Goal: Information Seeking & Learning: Learn about a topic

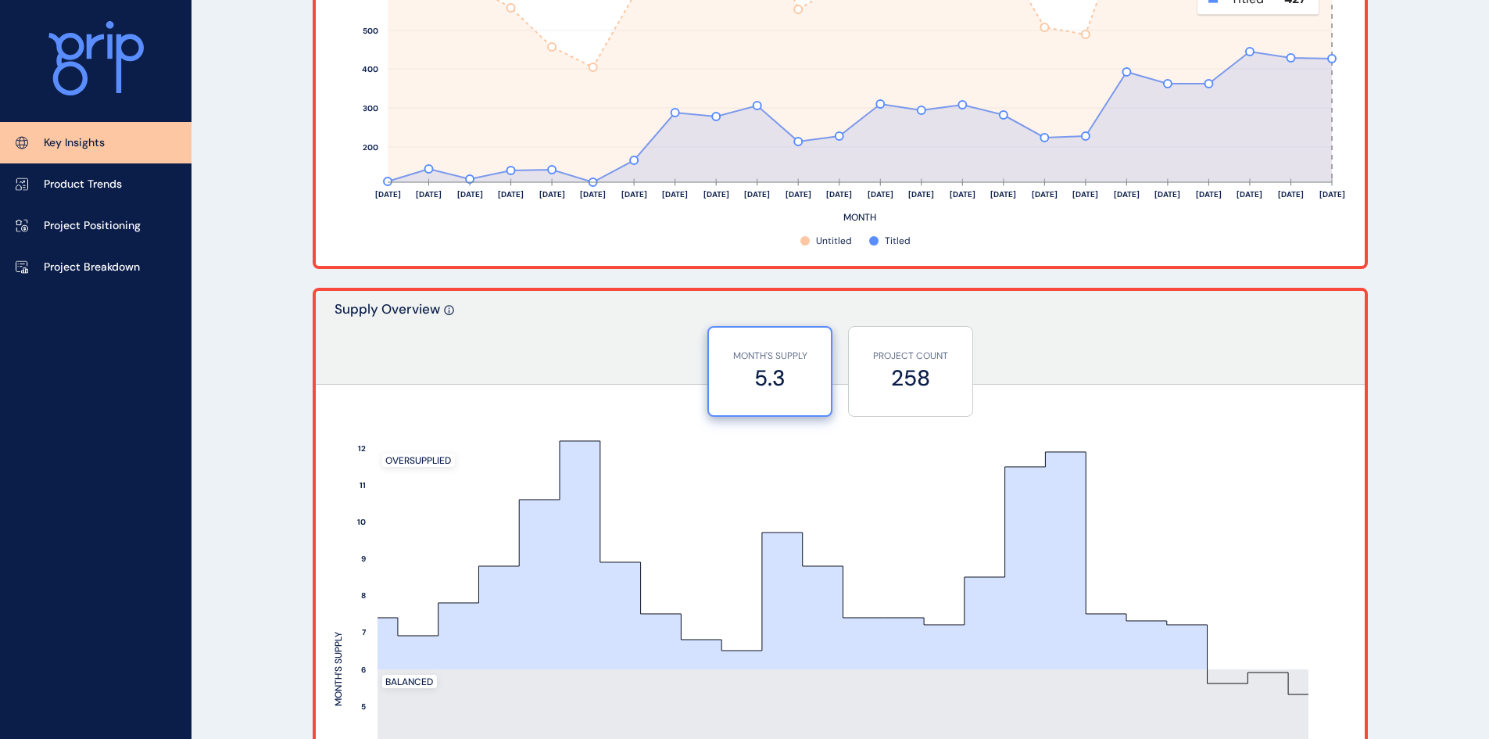
scroll to position [1094, 0]
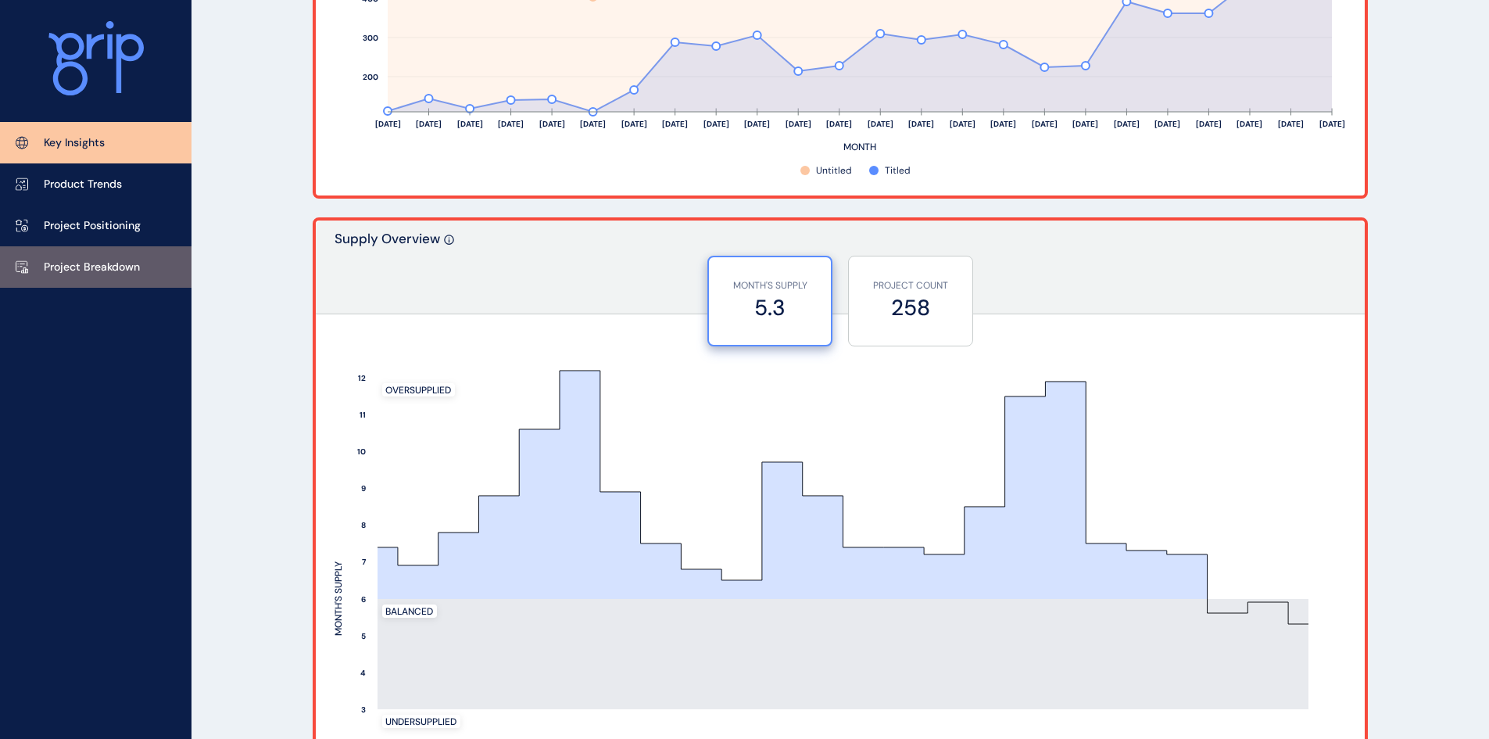
drag, startPoint x: 77, startPoint y: 269, endPoint x: 116, endPoint y: 273, distance: 39.3
click at [77, 269] on p "Project Breakdown" at bounding box center [92, 268] width 96 height 16
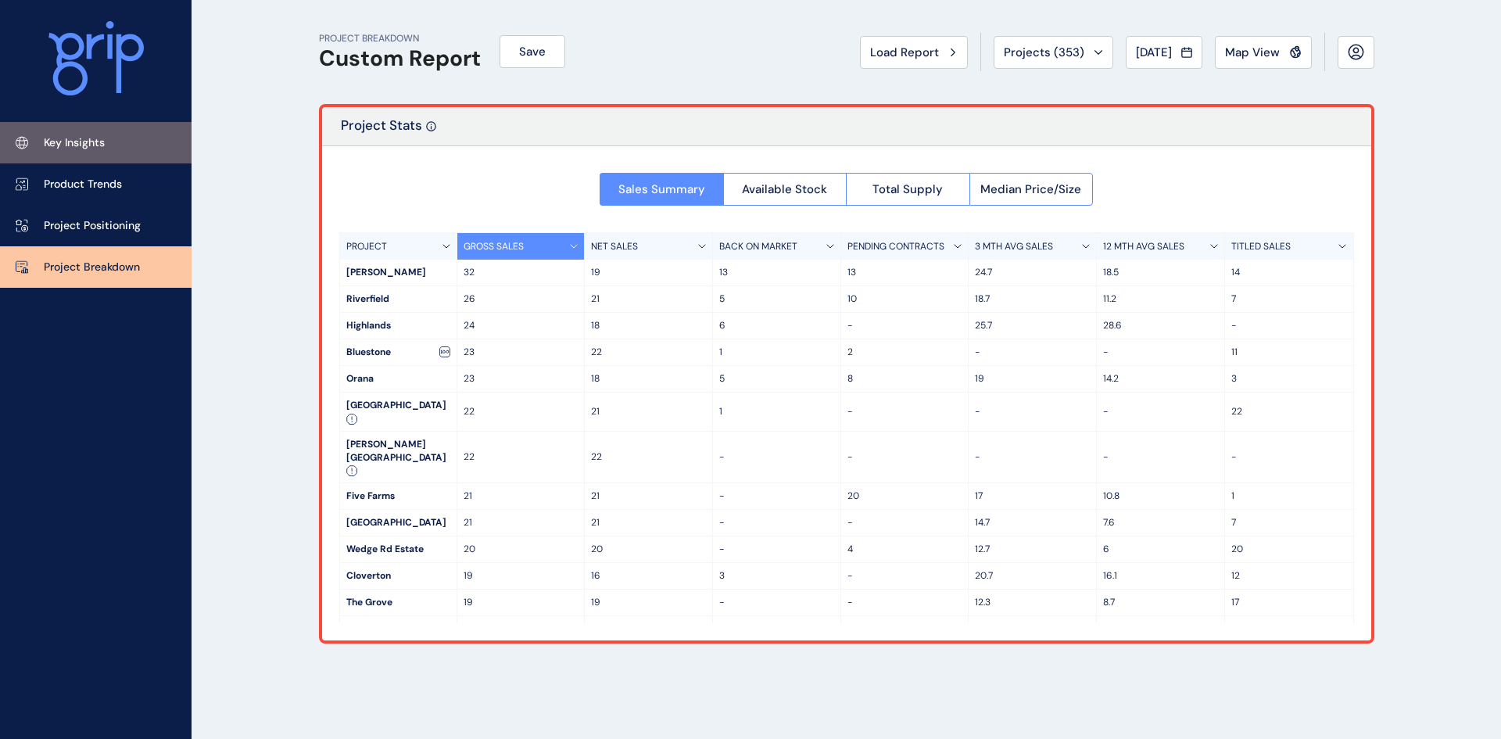
click at [98, 131] on link "Key Insights" at bounding box center [96, 142] width 192 height 41
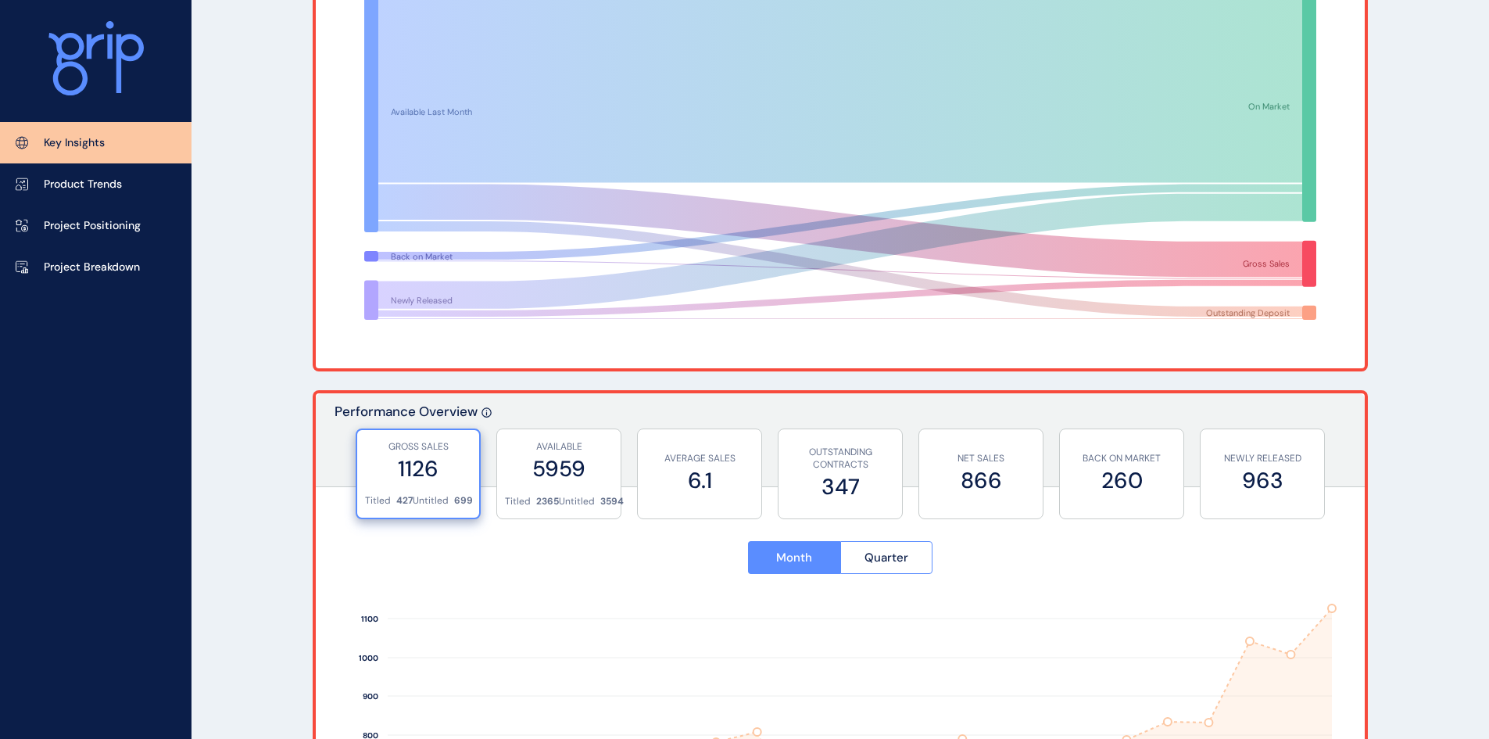
scroll to position [234, 0]
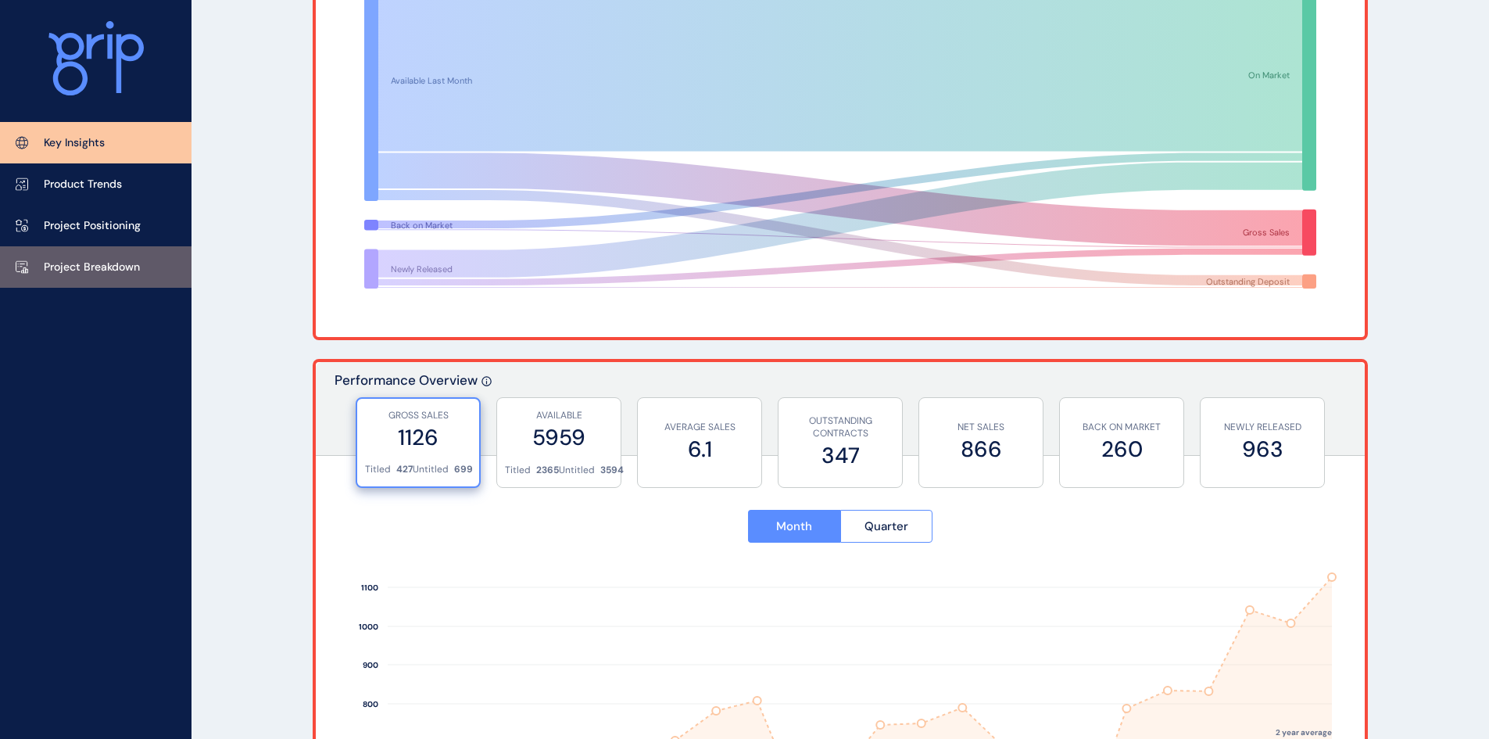
click at [93, 274] on p "Project Breakdown" at bounding box center [92, 268] width 96 height 16
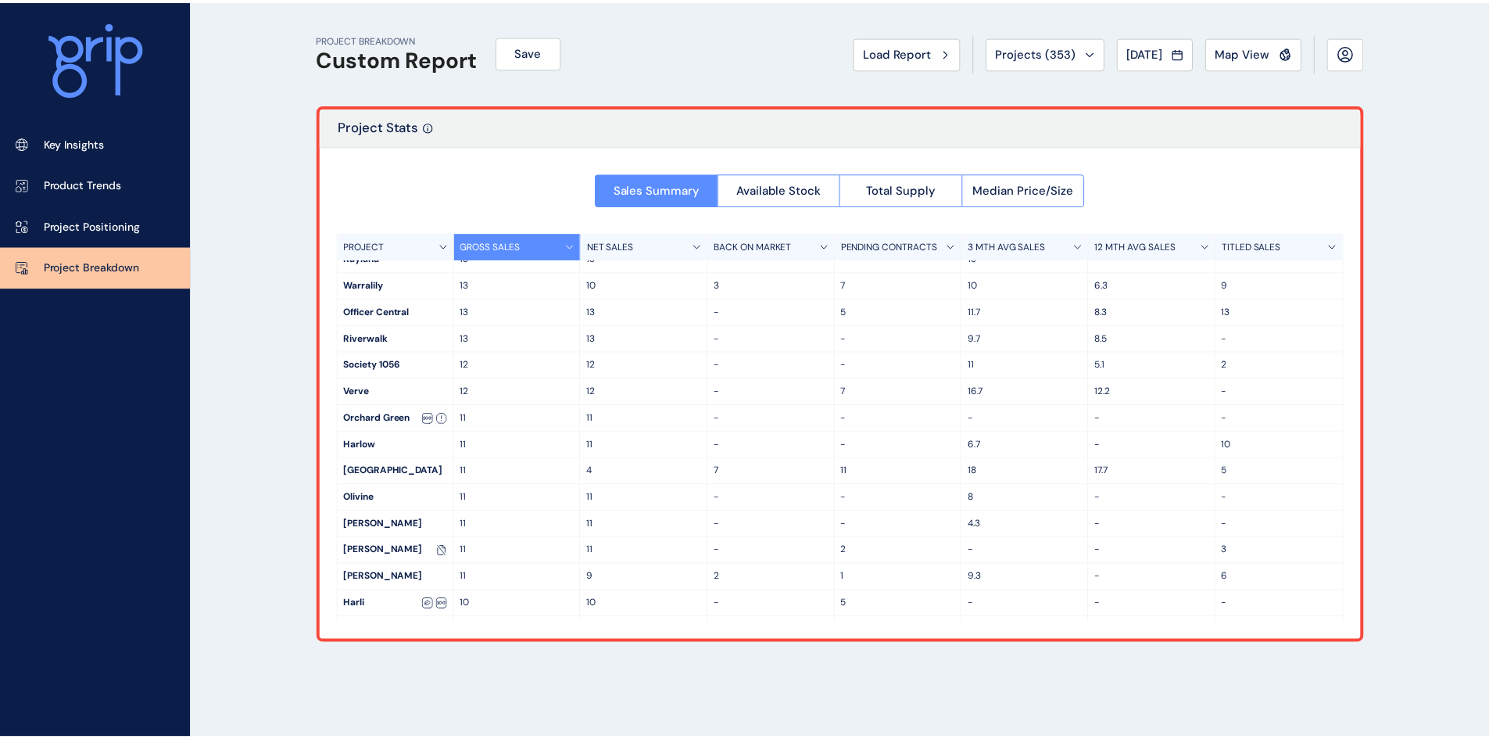
scroll to position [860, 0]
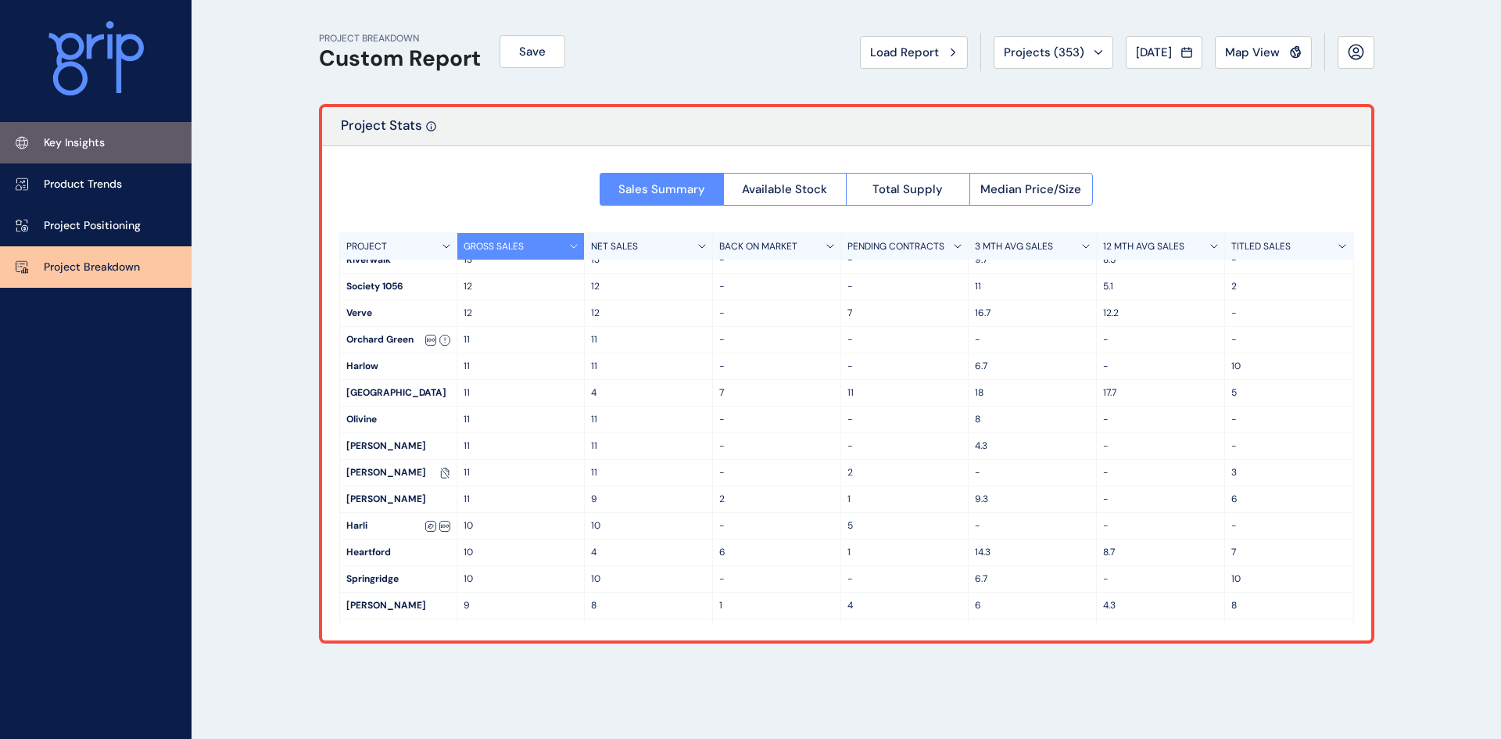
drag, startPoint x: 106, startPoint y: 153, endPoint x: 121, endPoint y: 152, distance: 14.9
click at [106, 153] on link "Key Insights" at bounding box center [96, 142] width 192 height 41
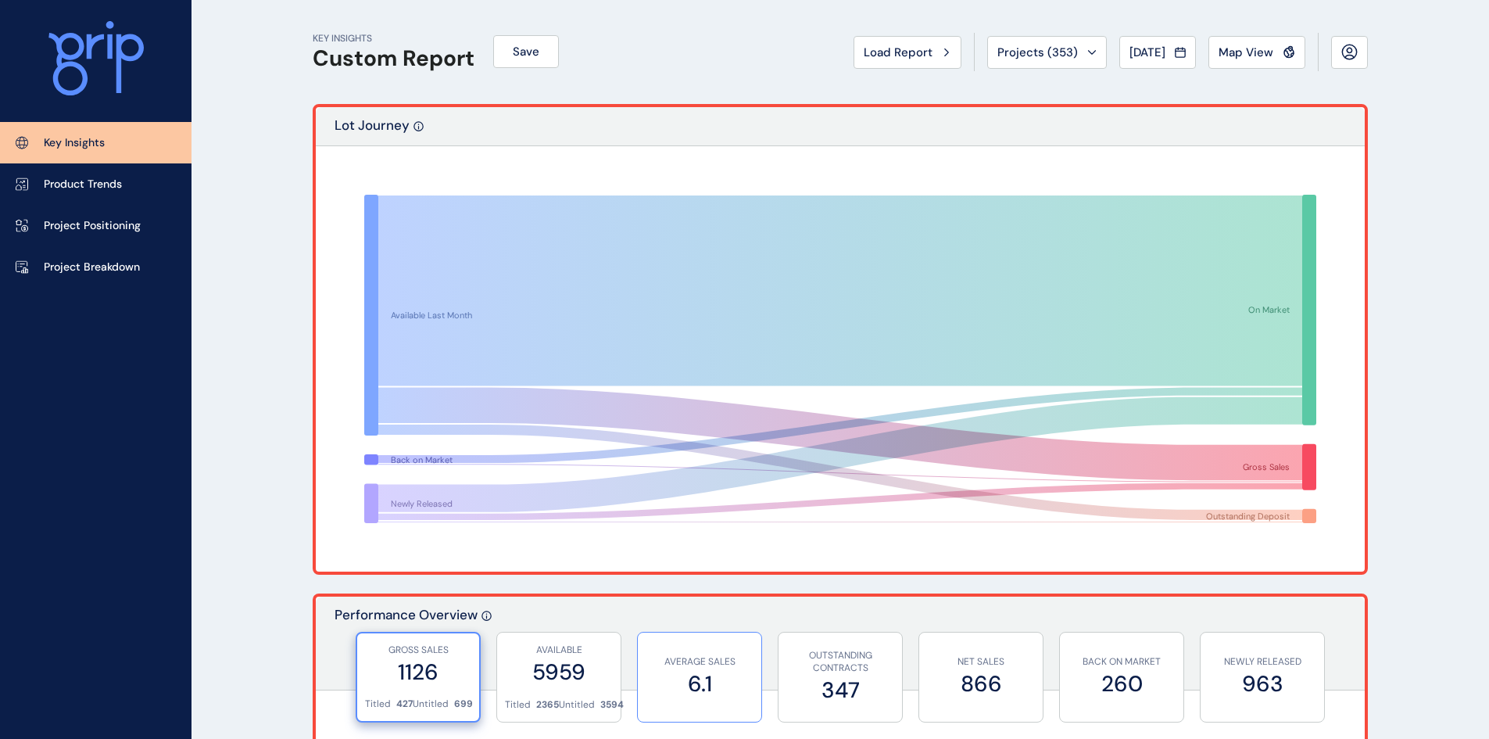
drag, startPoint x: 714, startPoint y: 682, endPoint x: 734, endPoint y: 677, distance: 20.1
click at [723, 684] on label "6.1" at bounding box center [700, 683] width 108 height 30
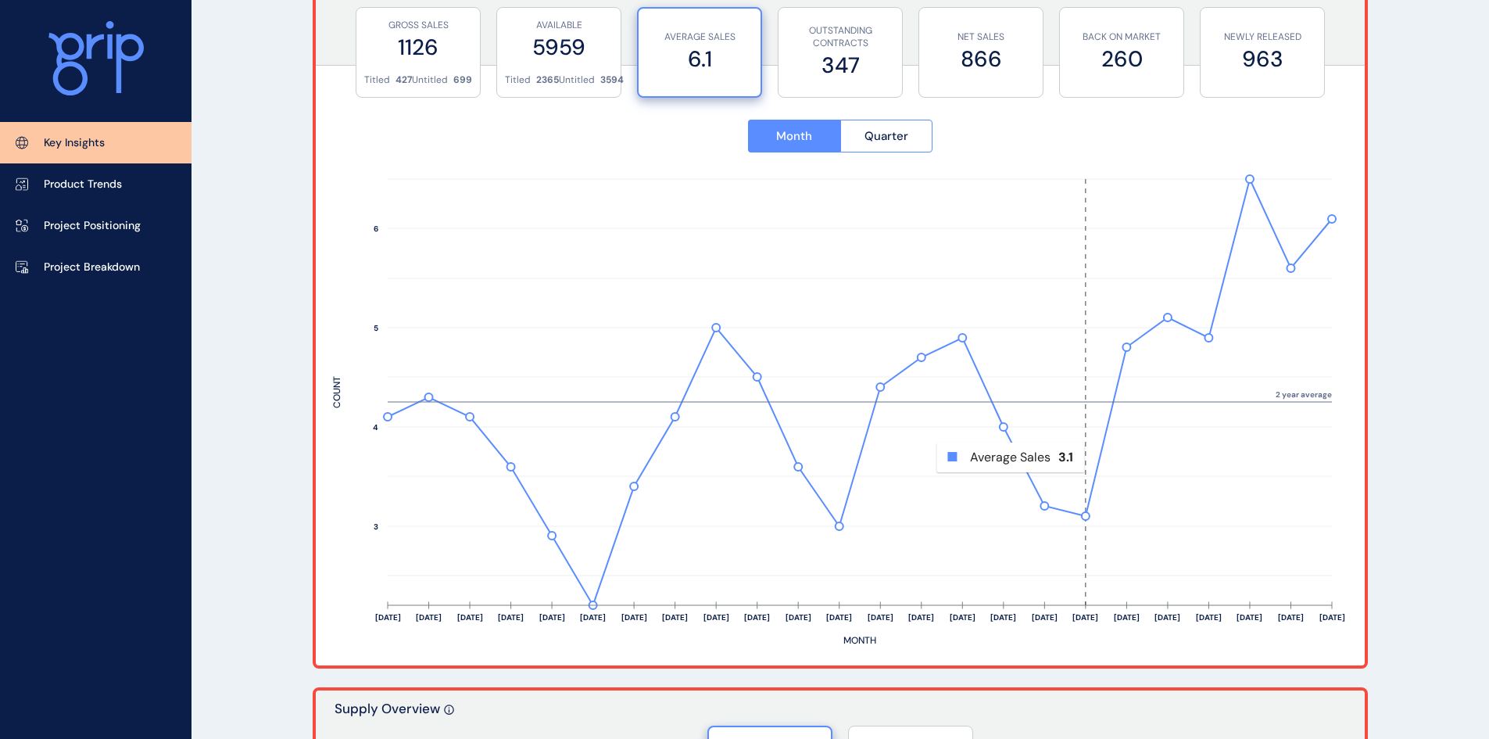
scroll to position [547, 0]
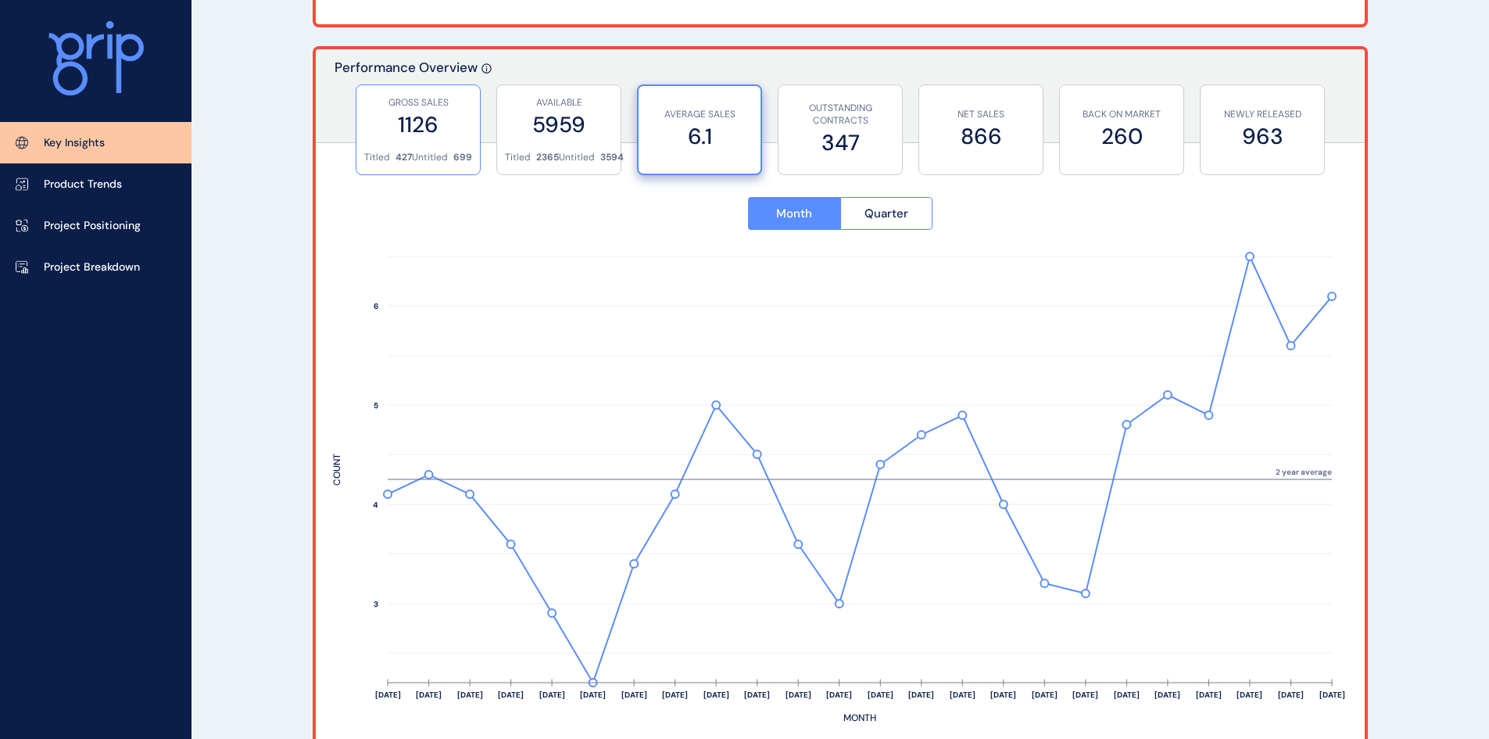
click at [410, 114] on label "1126" at bounding box center [418, 124] width 108 height 30
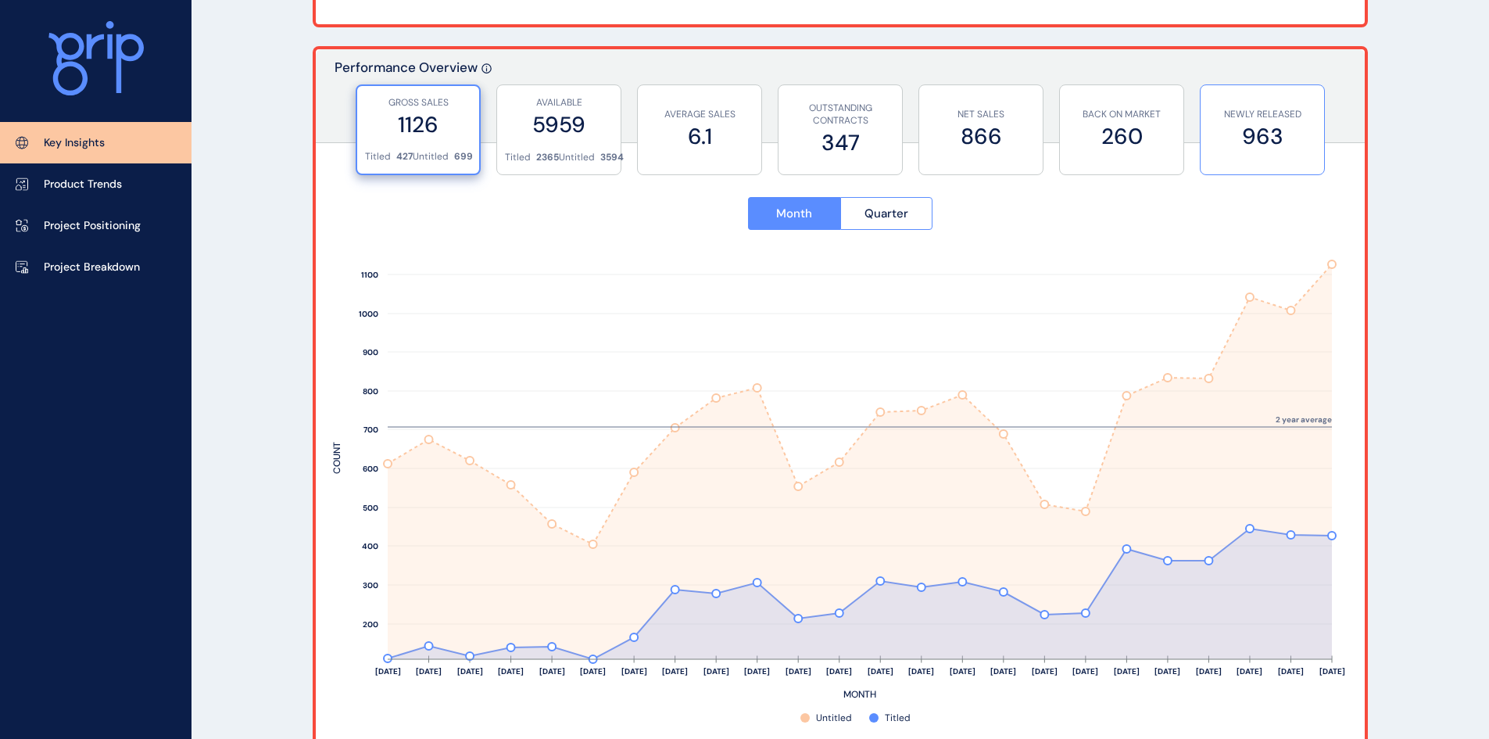
click at [1238, 141] on label "963" at bounding box center [1262, 136] width 108 height 30
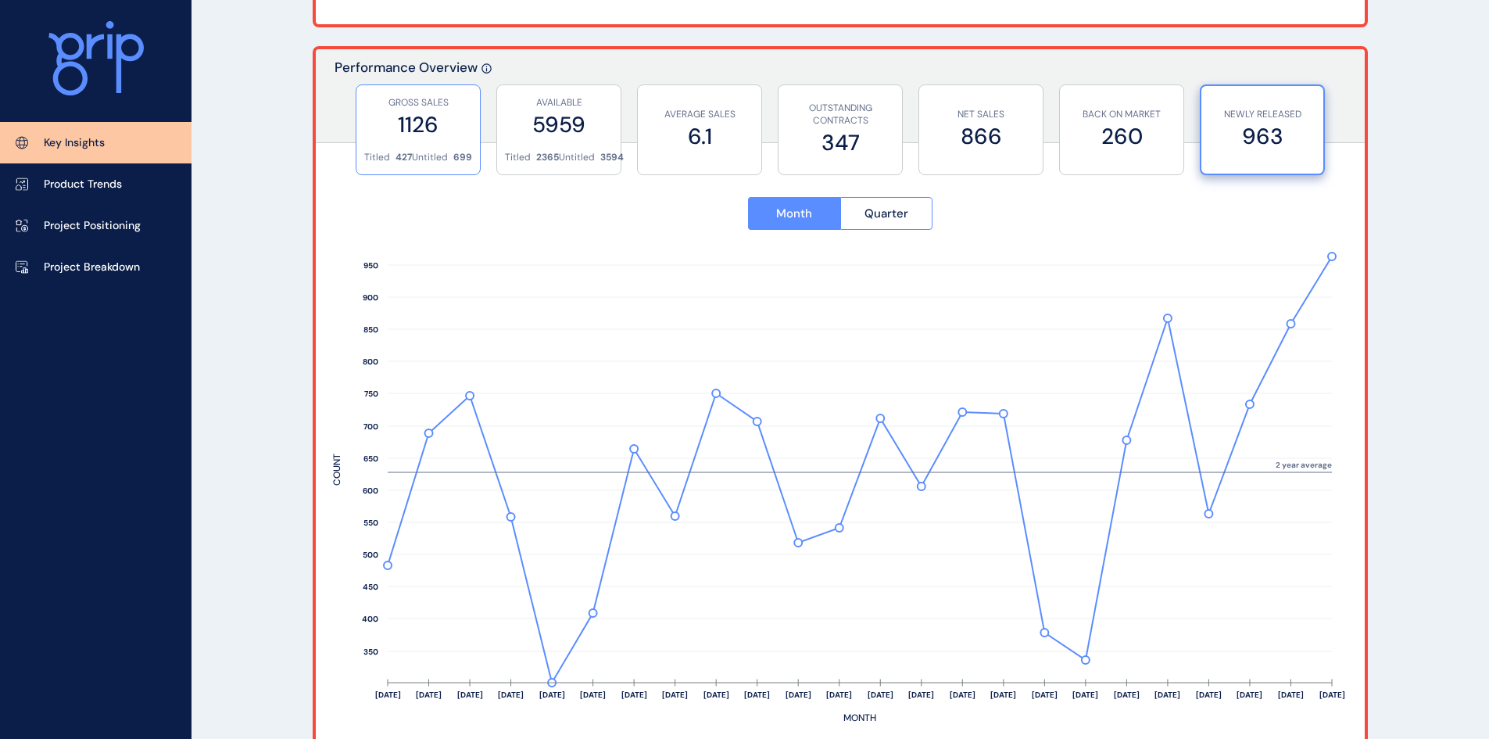
click at [435, 127] on label "1126" at bounding box center [418, 124] width 108 height 30
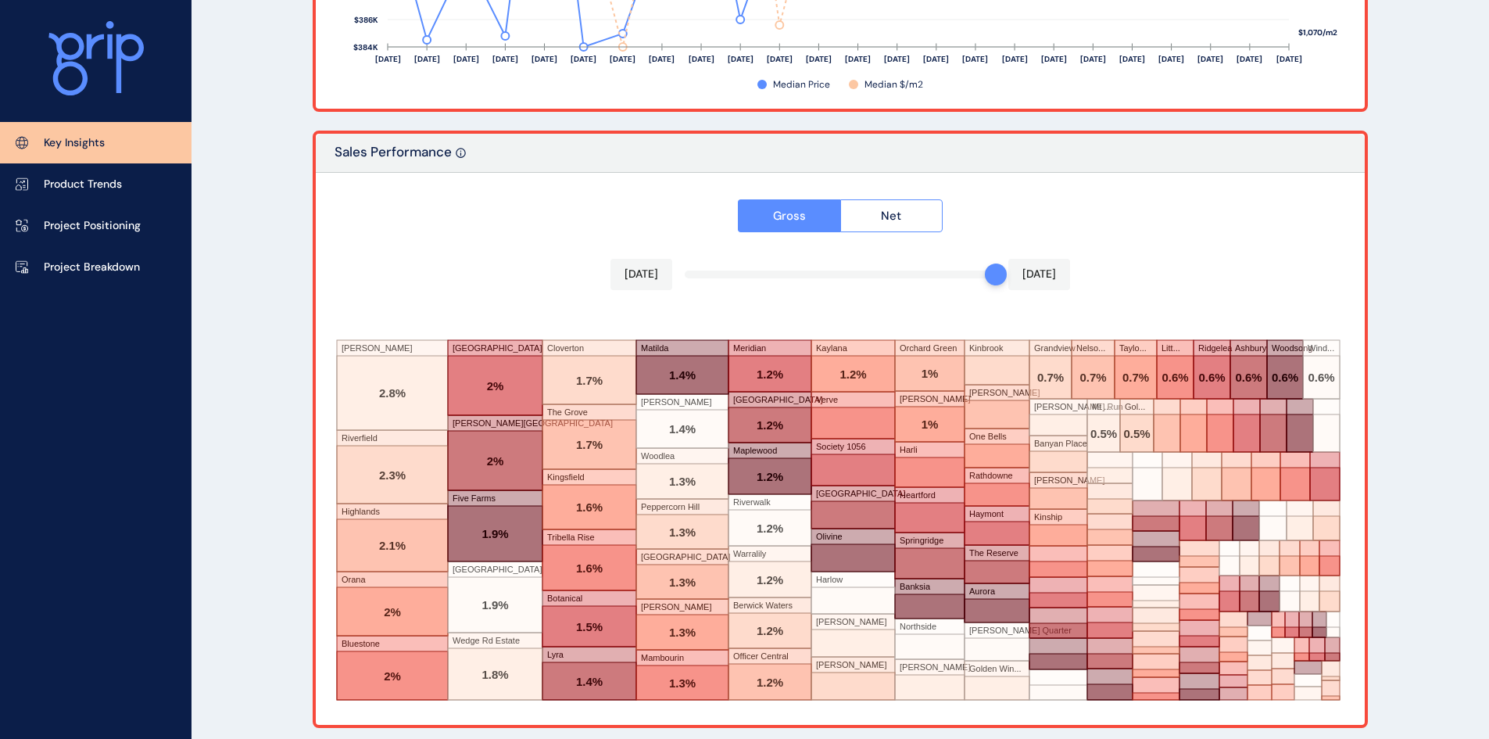
scroll to position [2576, 0]
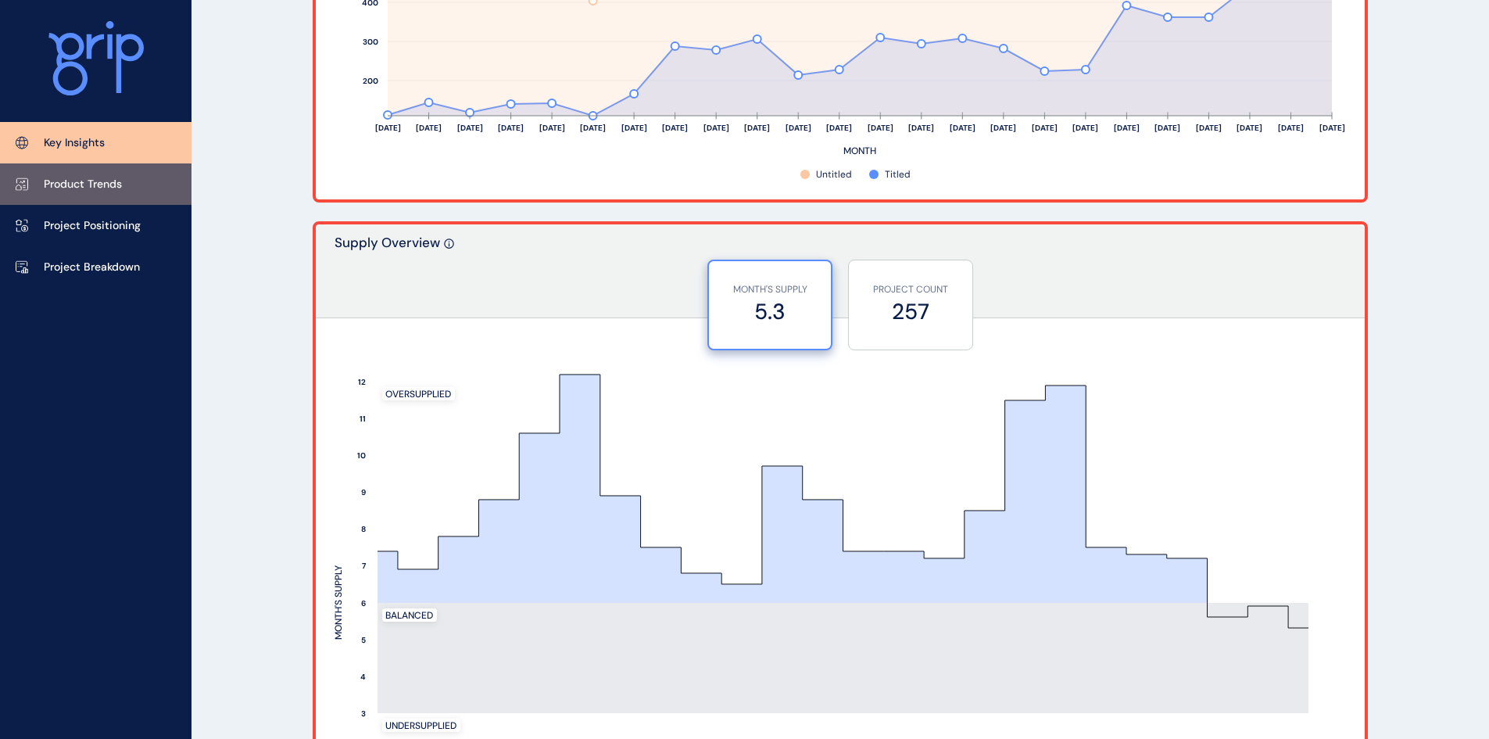
click at [90, 178] on p "Product Trends" at bounding box center [83, 185] width 78 height 16
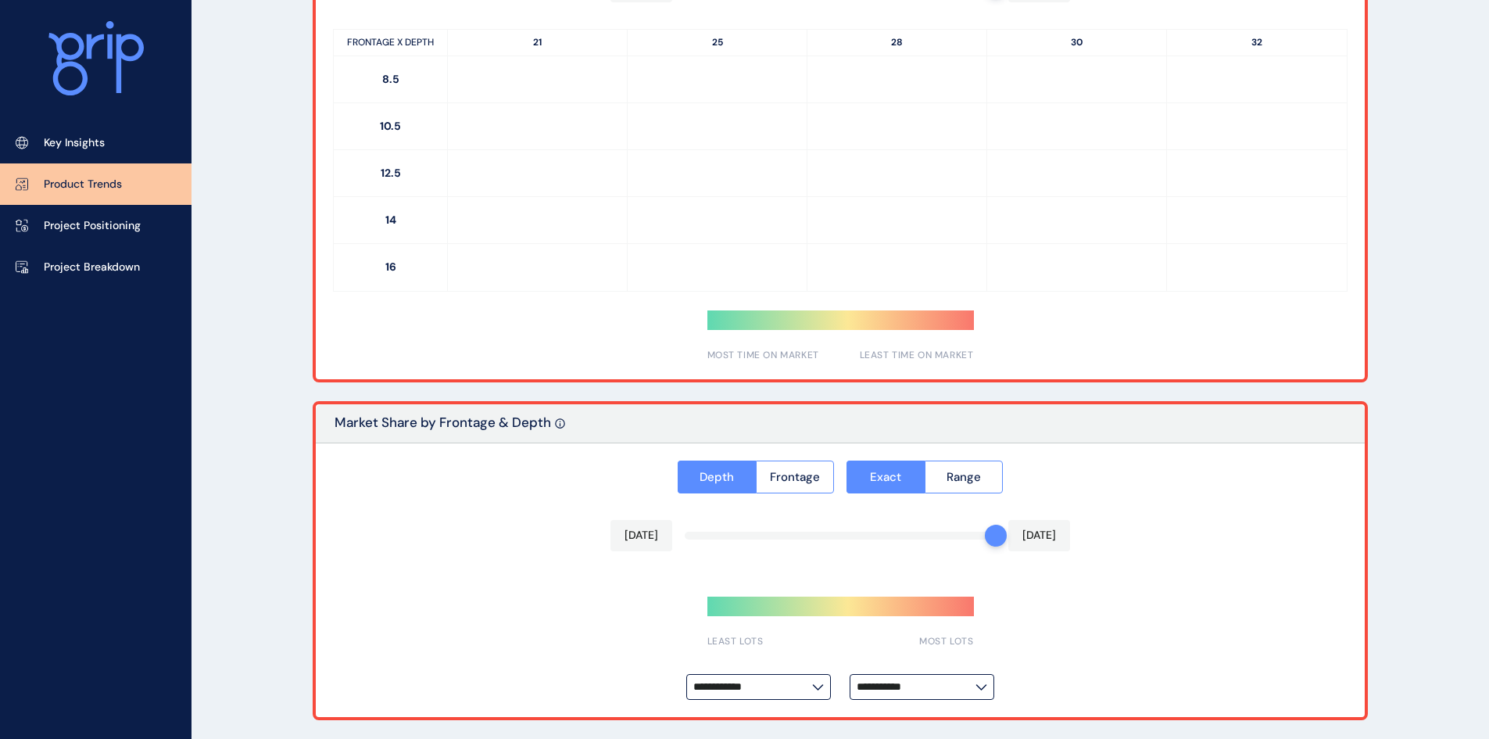
type input "**********"
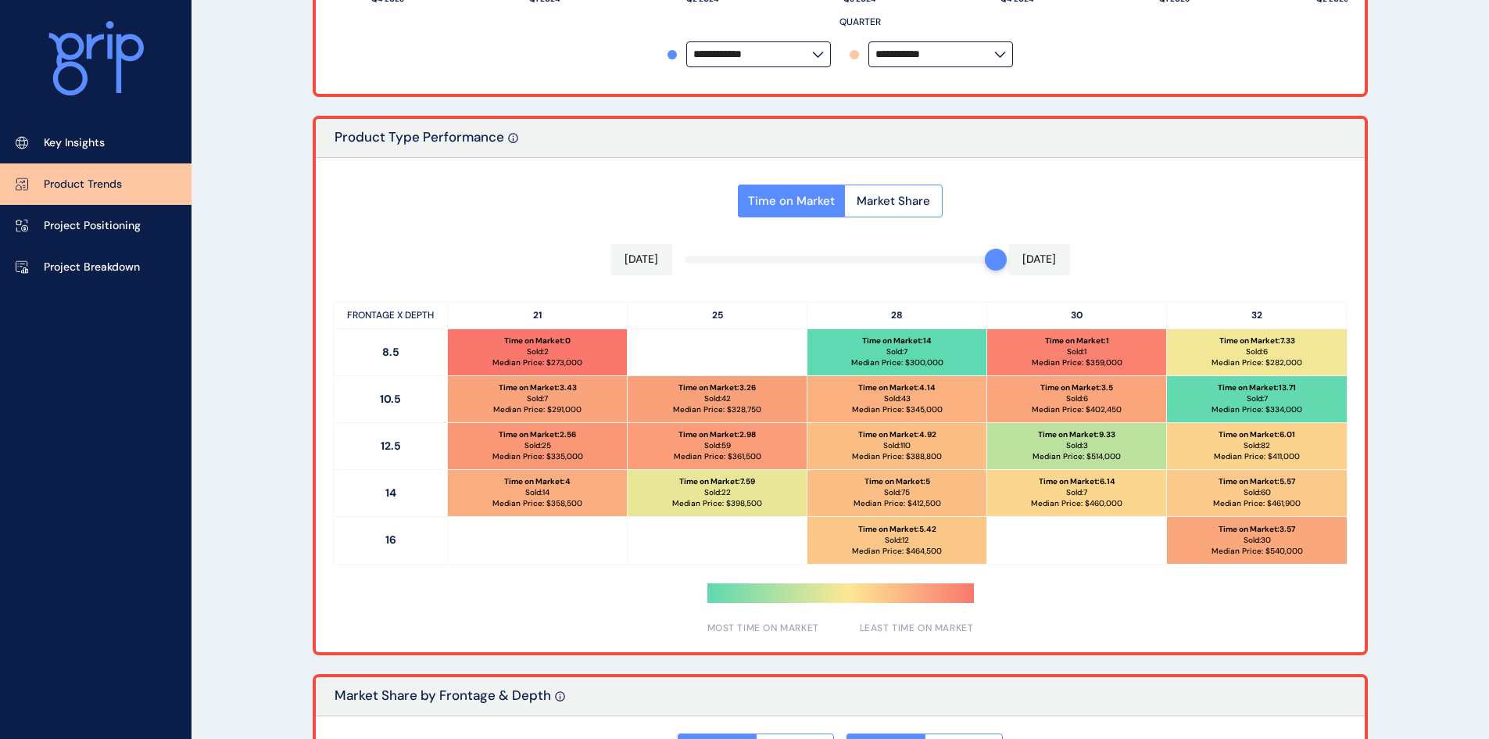
scroll to position [703, 0]
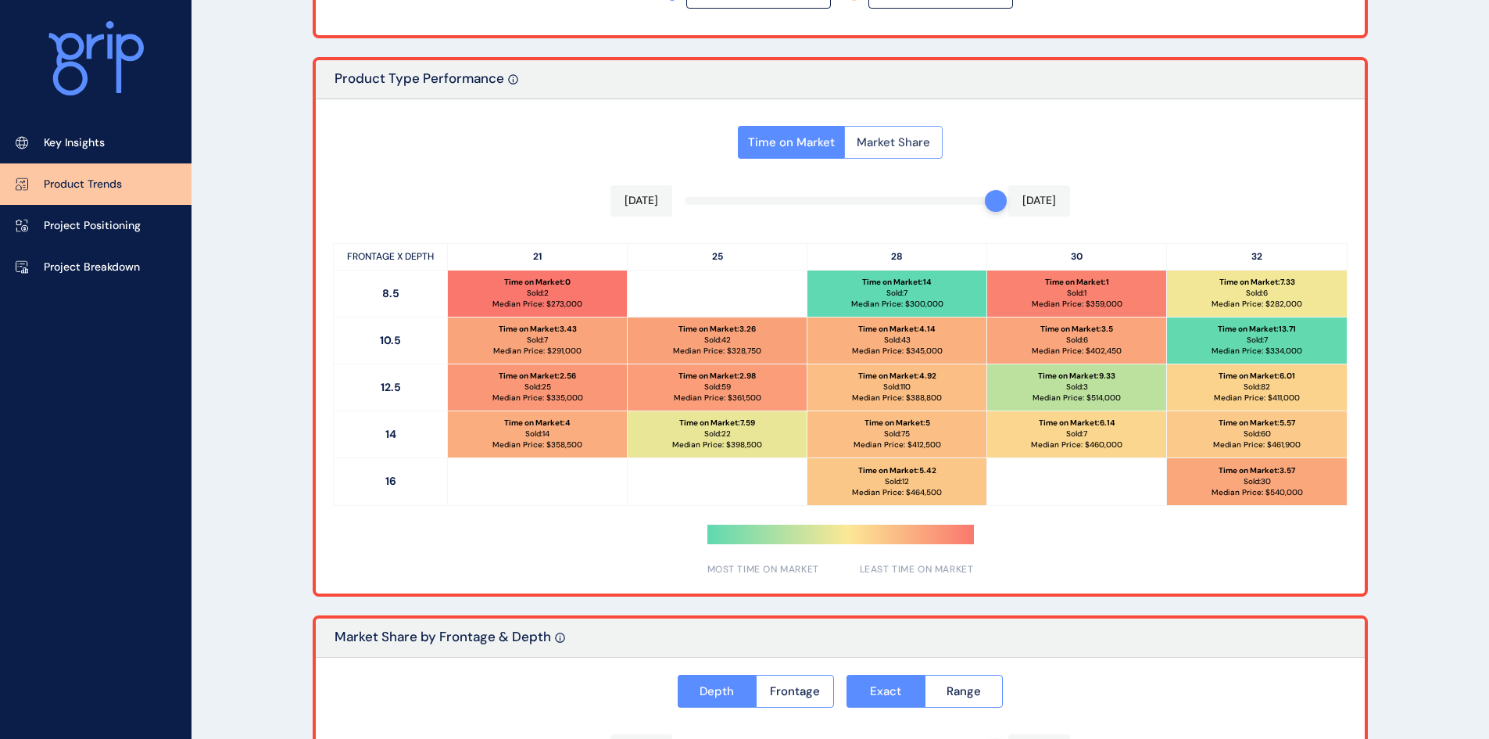
click at [907, 138] on span "Market Share" at bounding box center [893, 142] width 73 height 16
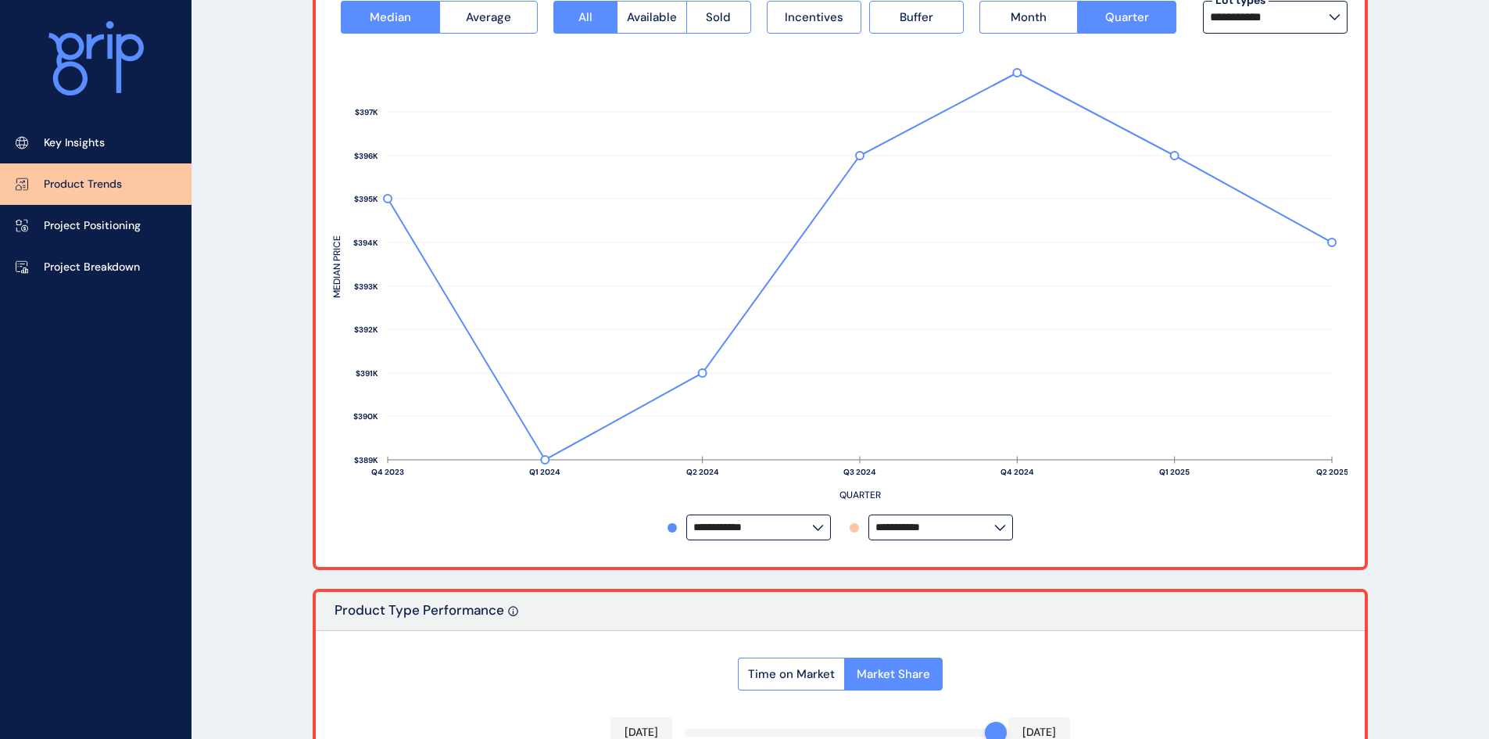
scroll to position [166, 0]
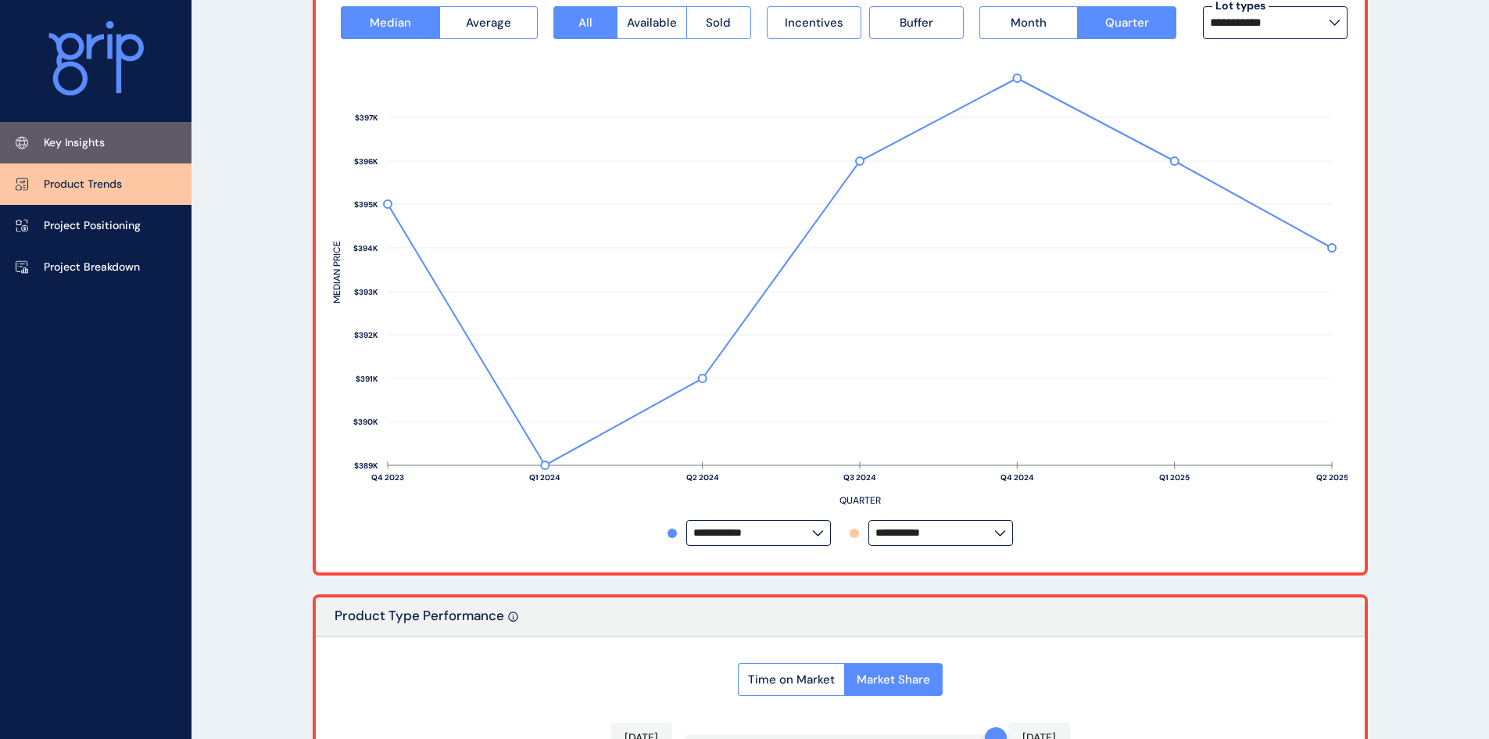
click at [35, 134] on link "Key Insights" at bounding box center [96, 142] width 192 height 41
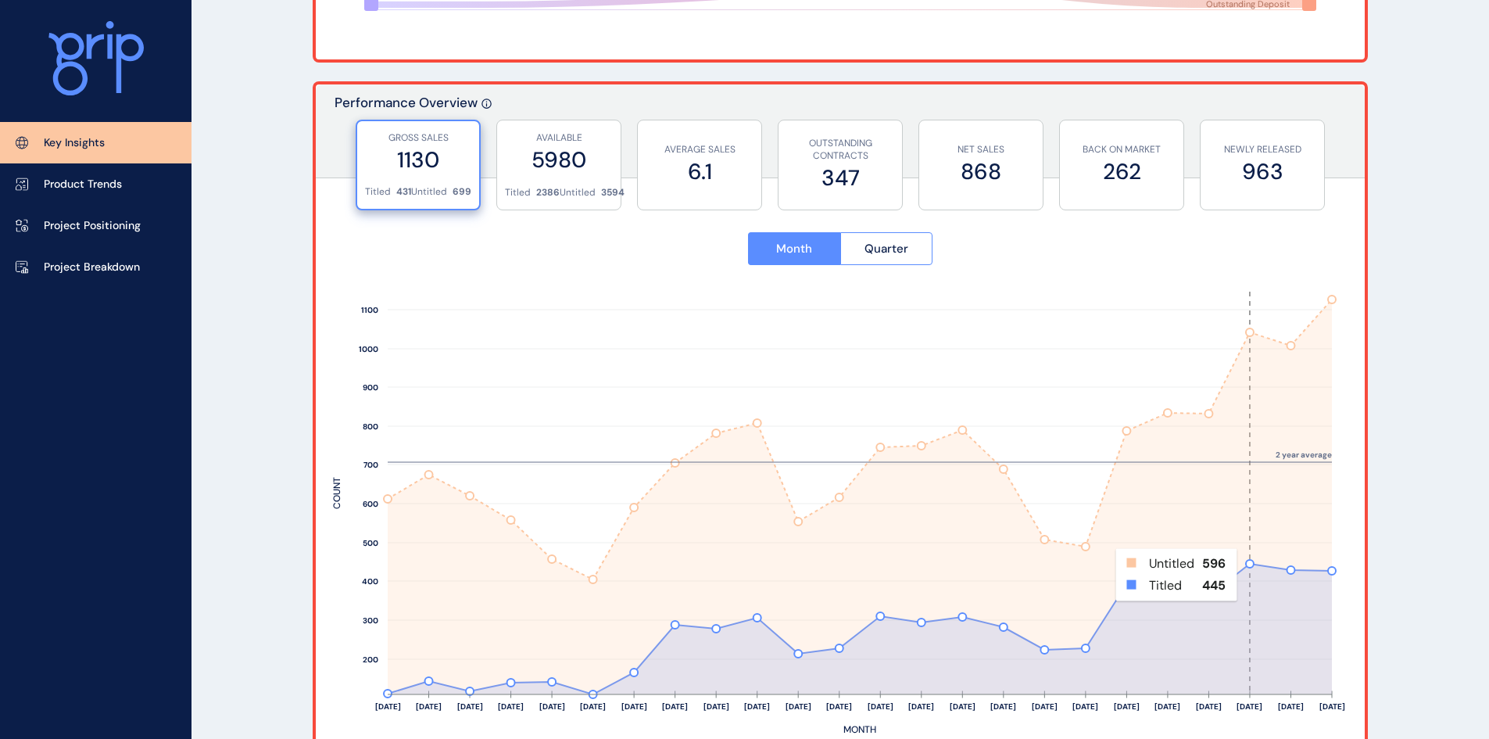
scroll to position [469, 0]
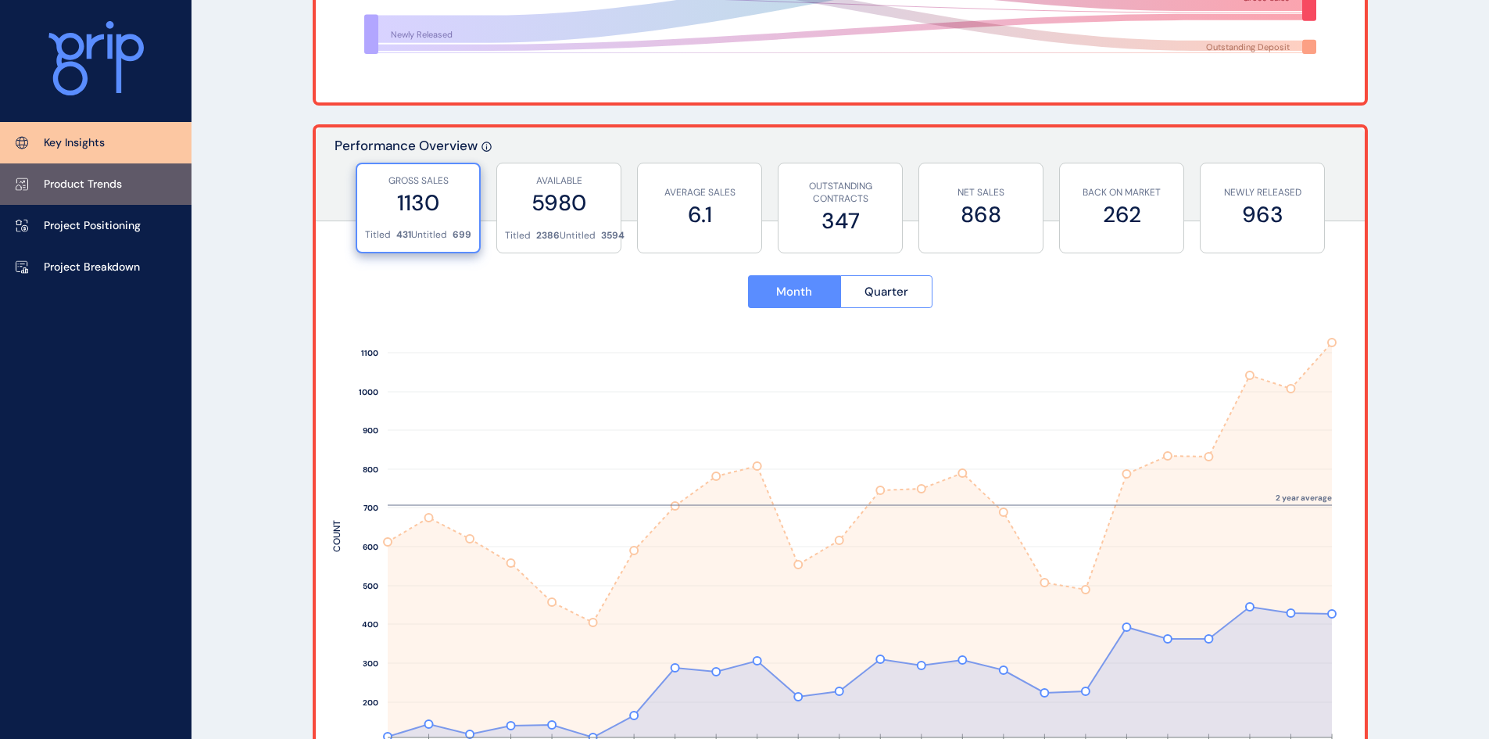
drag, startPoint x: 105, startPoint y: 186, endPoint x: 152, endPoint y: 195, distance: 48.6
click at [105, 186] on p "Product Trends" at bounding box center [83, 185] width 78 height 16
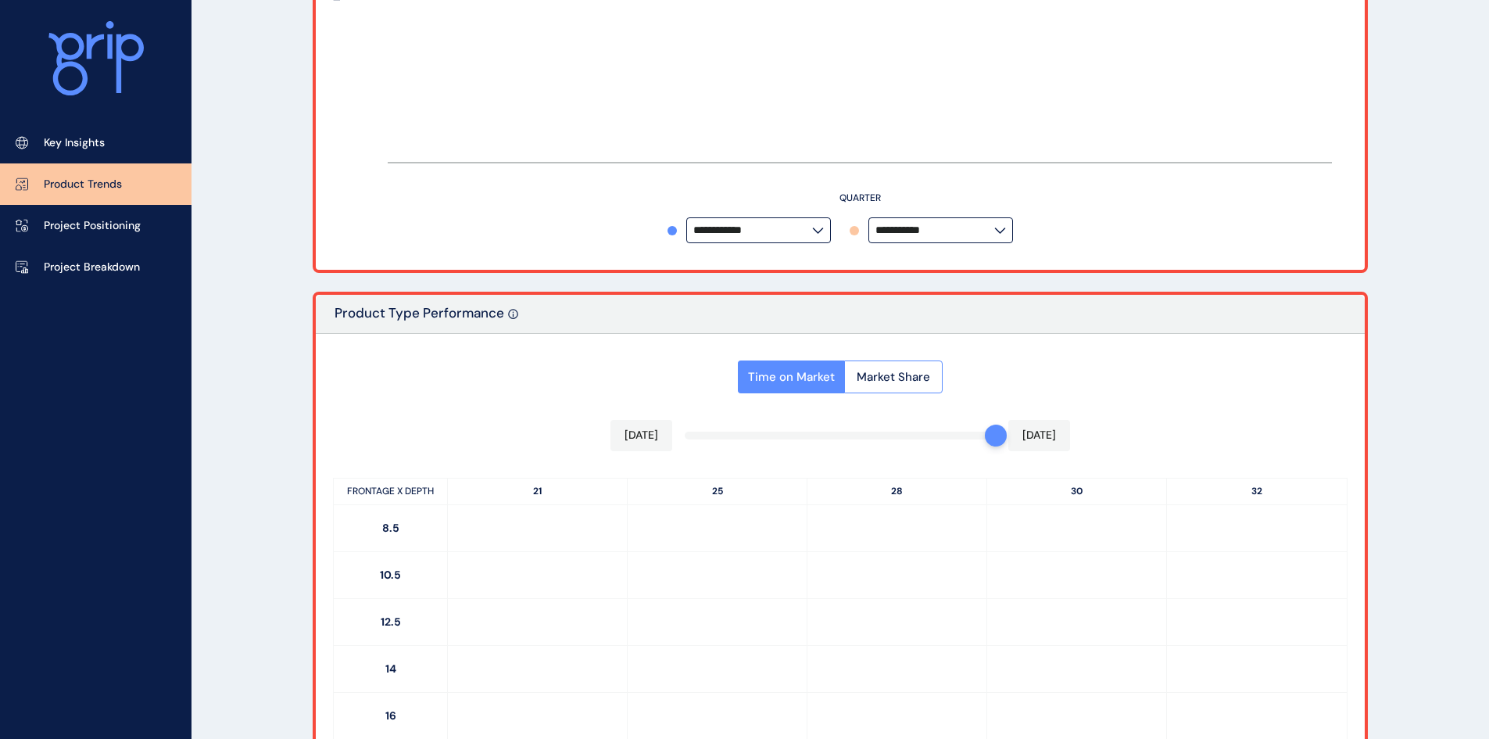
type input "**********"
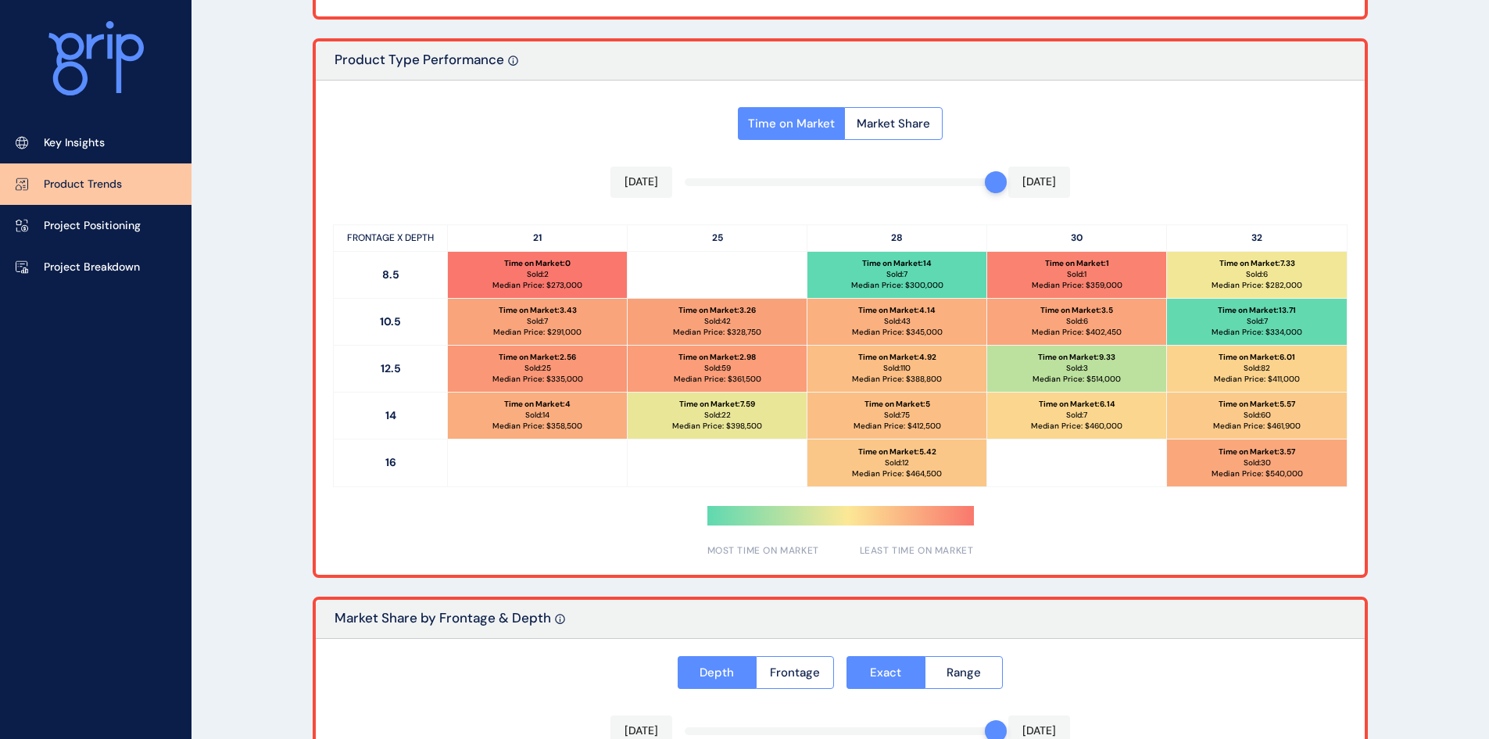
scroll to position [714, 0]
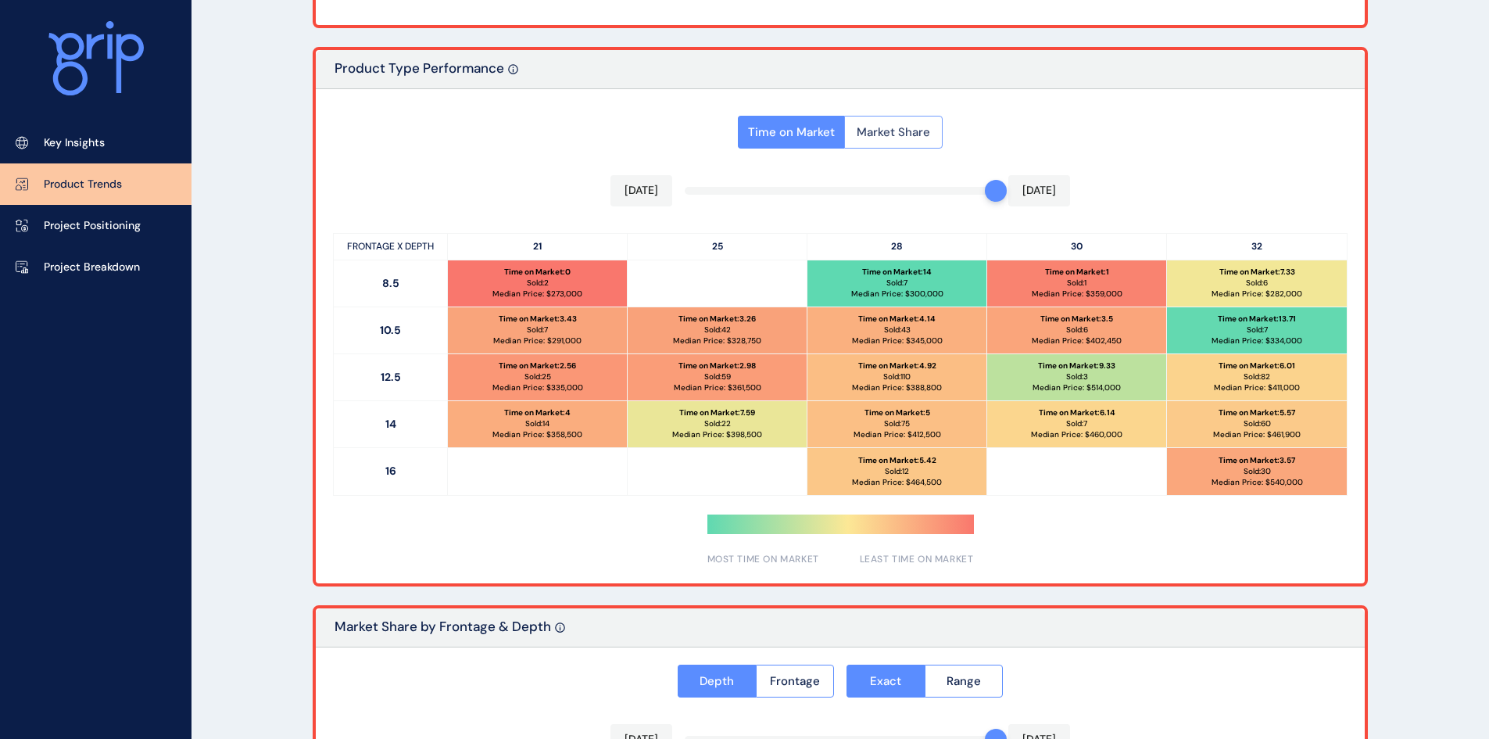
click at [893, 131] on span "Market Share" at bounding box center [893, 132] width 73 height 16
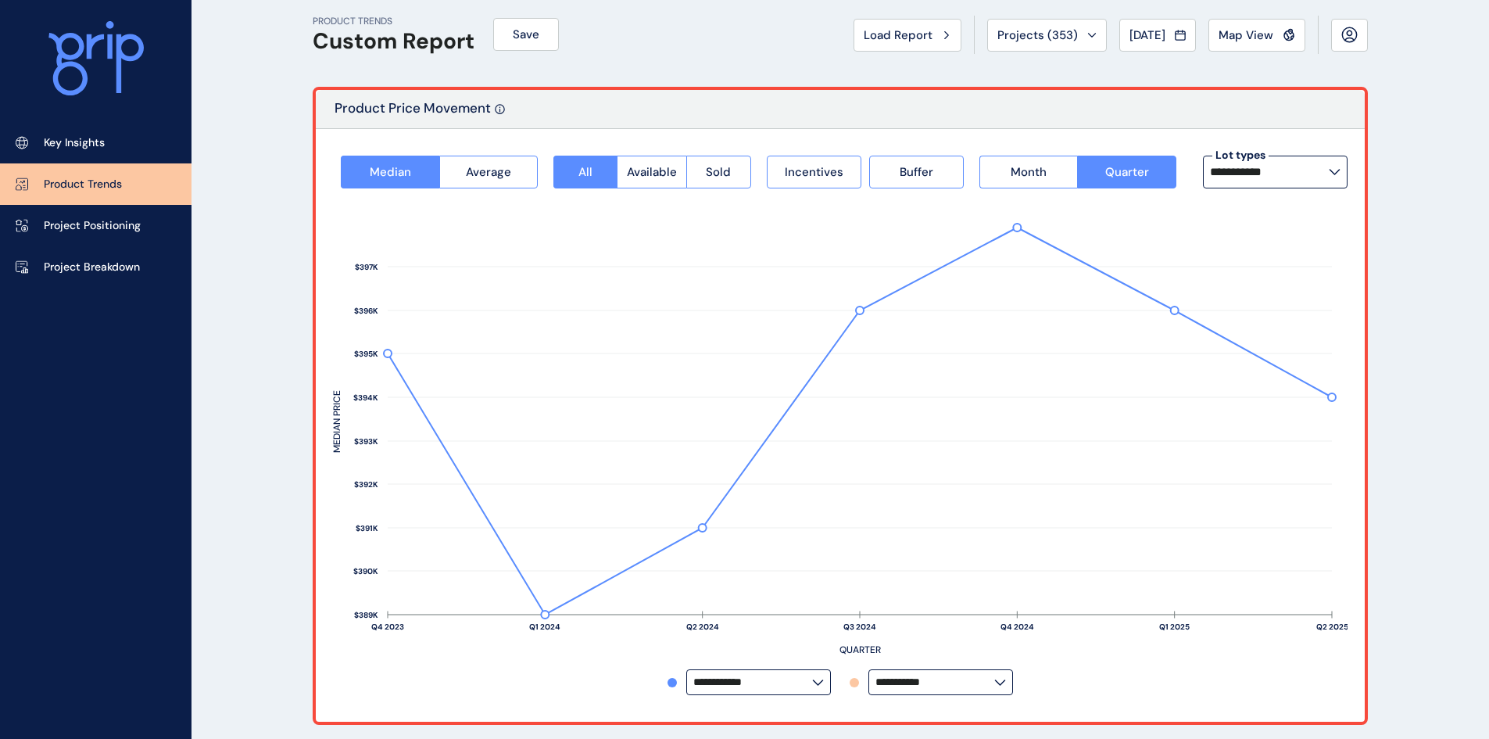
scroll to position [0, 0]
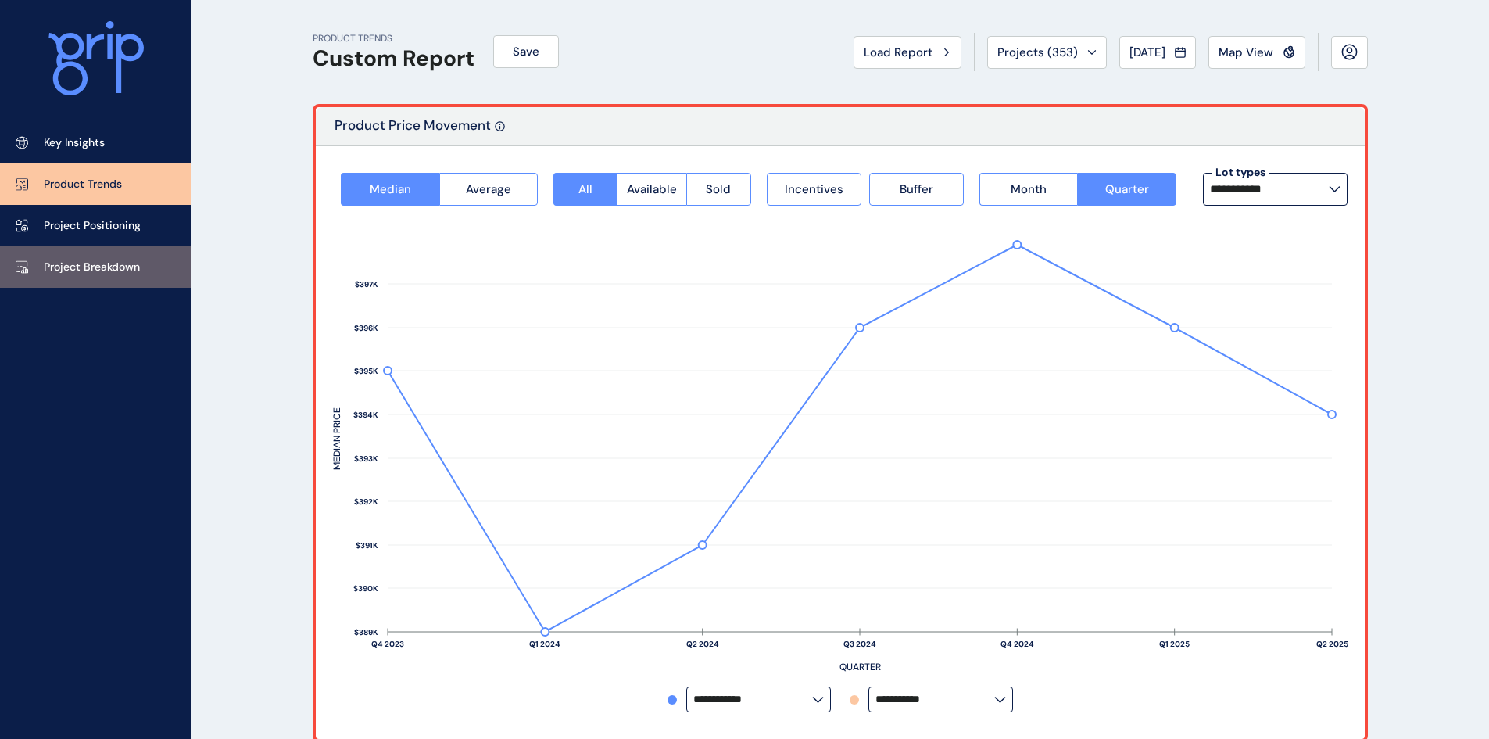
click at [75, 260] on p "Project Breakdown" at bounding box center [92, 268] width 96 height 16
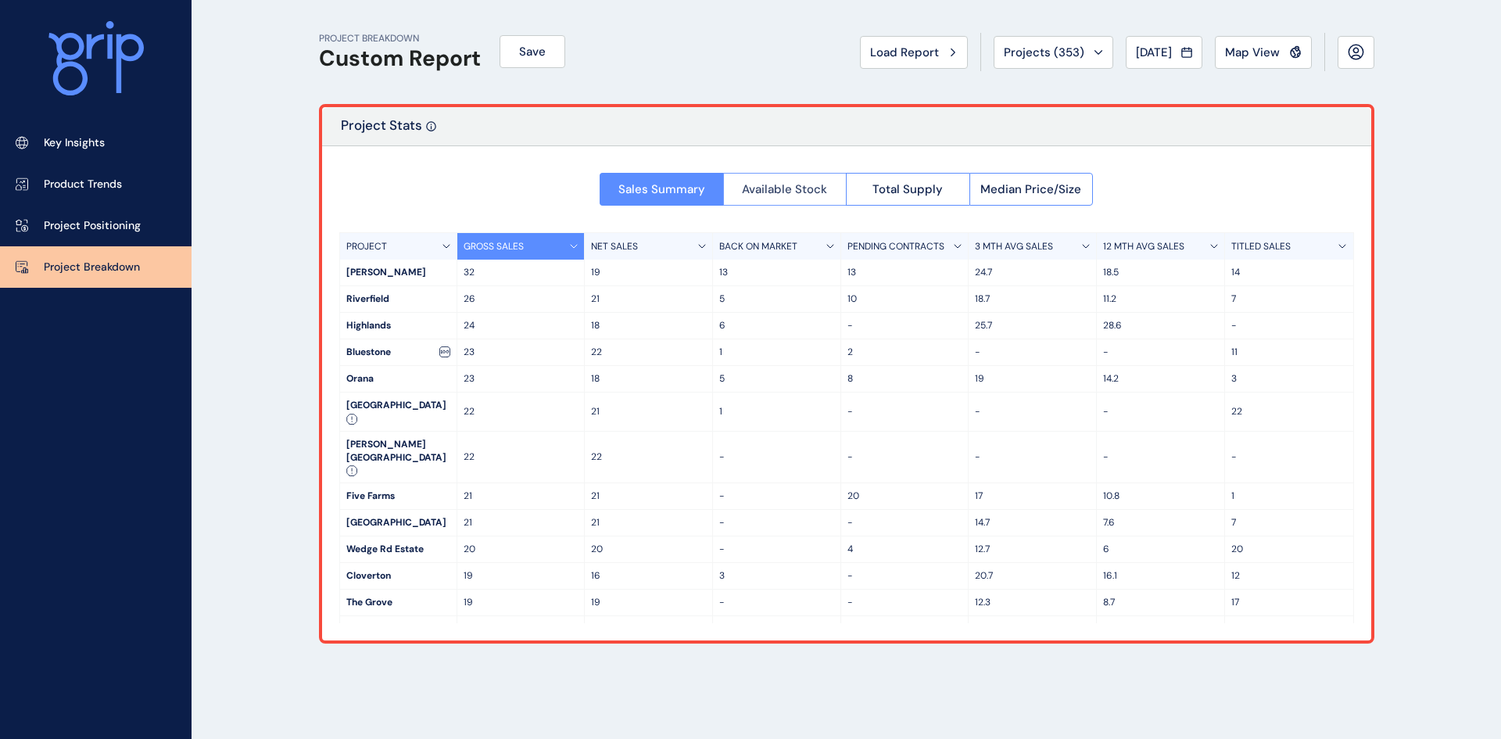
click at [789, 187] on span "Available Stock" at bounding box center [784, 189] width 85 height 16
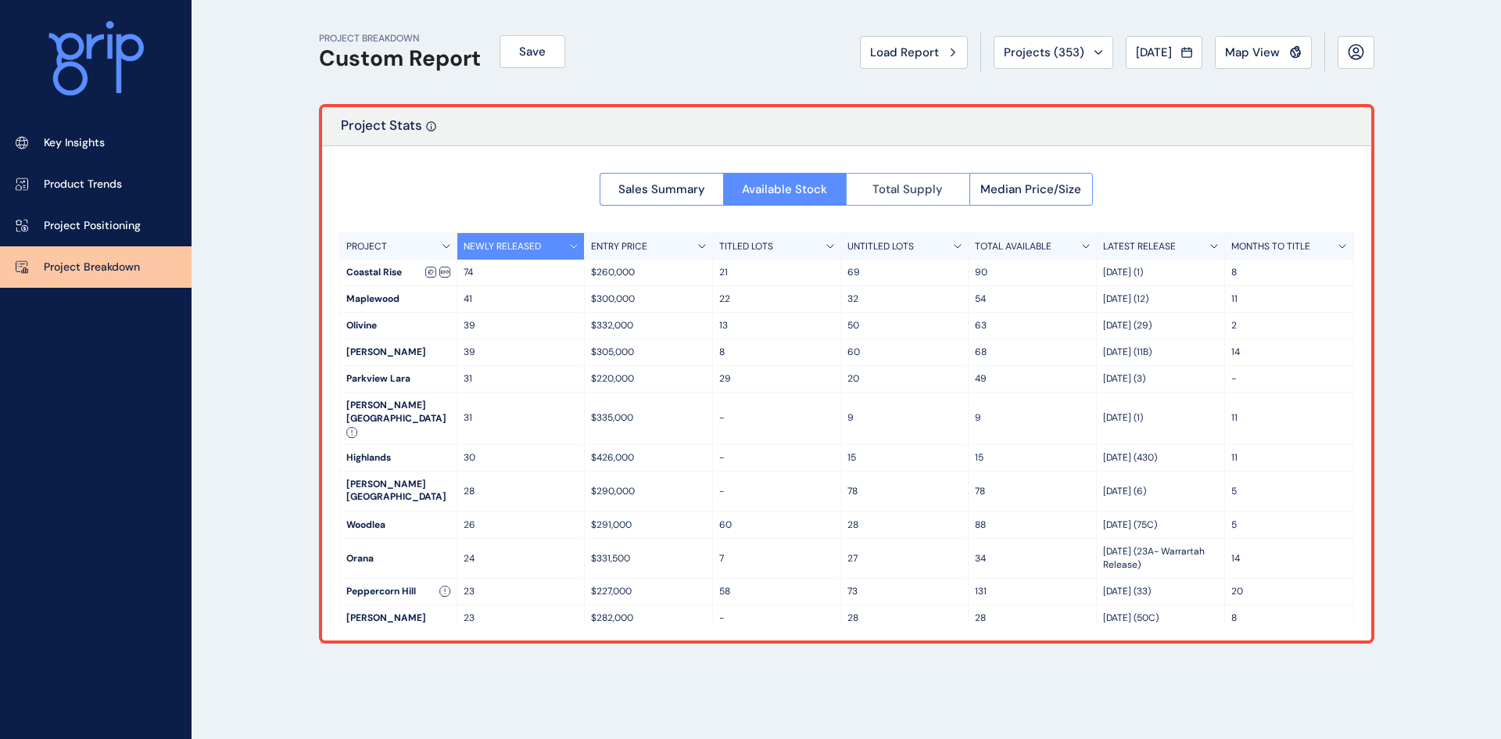
click at [955, 190] on button "Total Supply" at bounding box center [907, 189] width 123 height 33
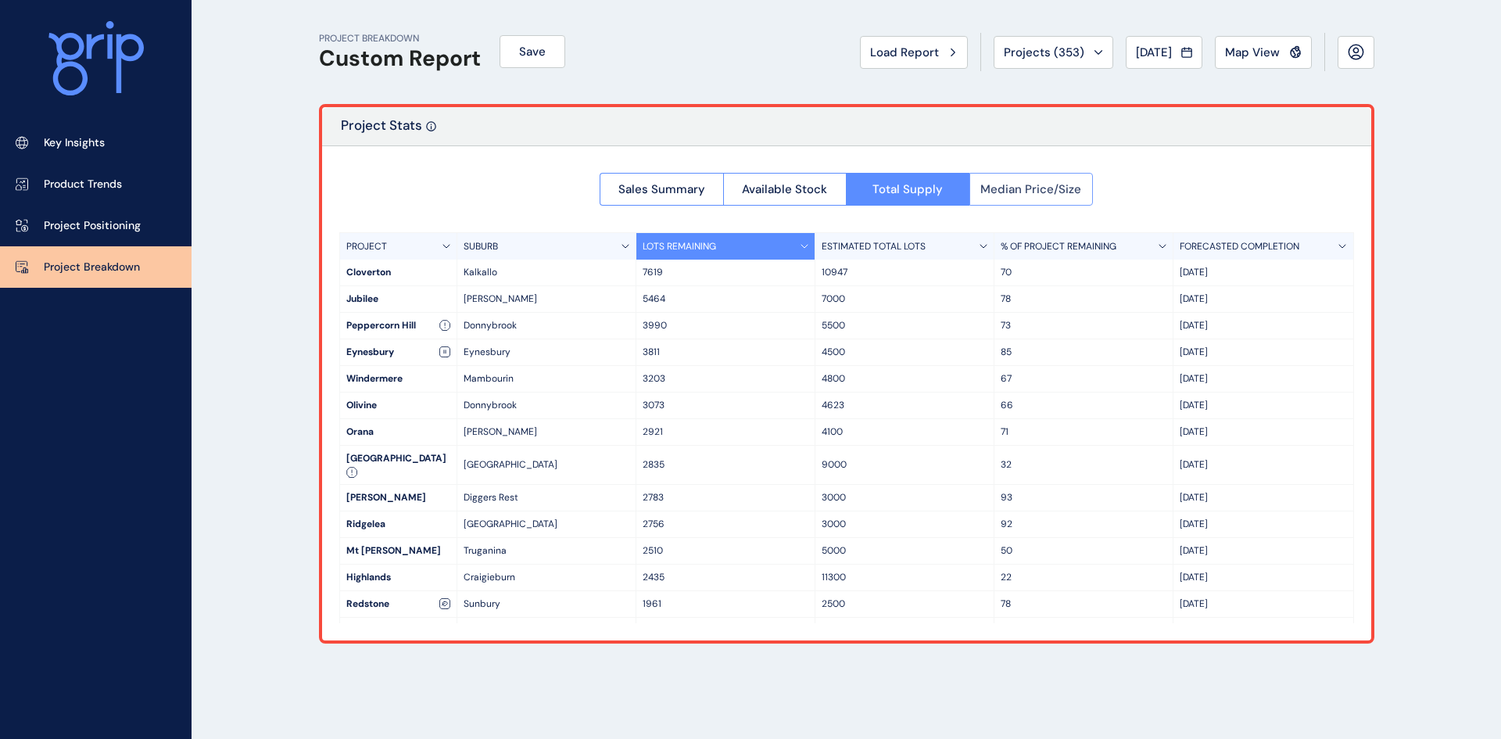
click at [1047, 202] on button "Median Price/Size" at bounding box center [1031, 189] width 124 height 33
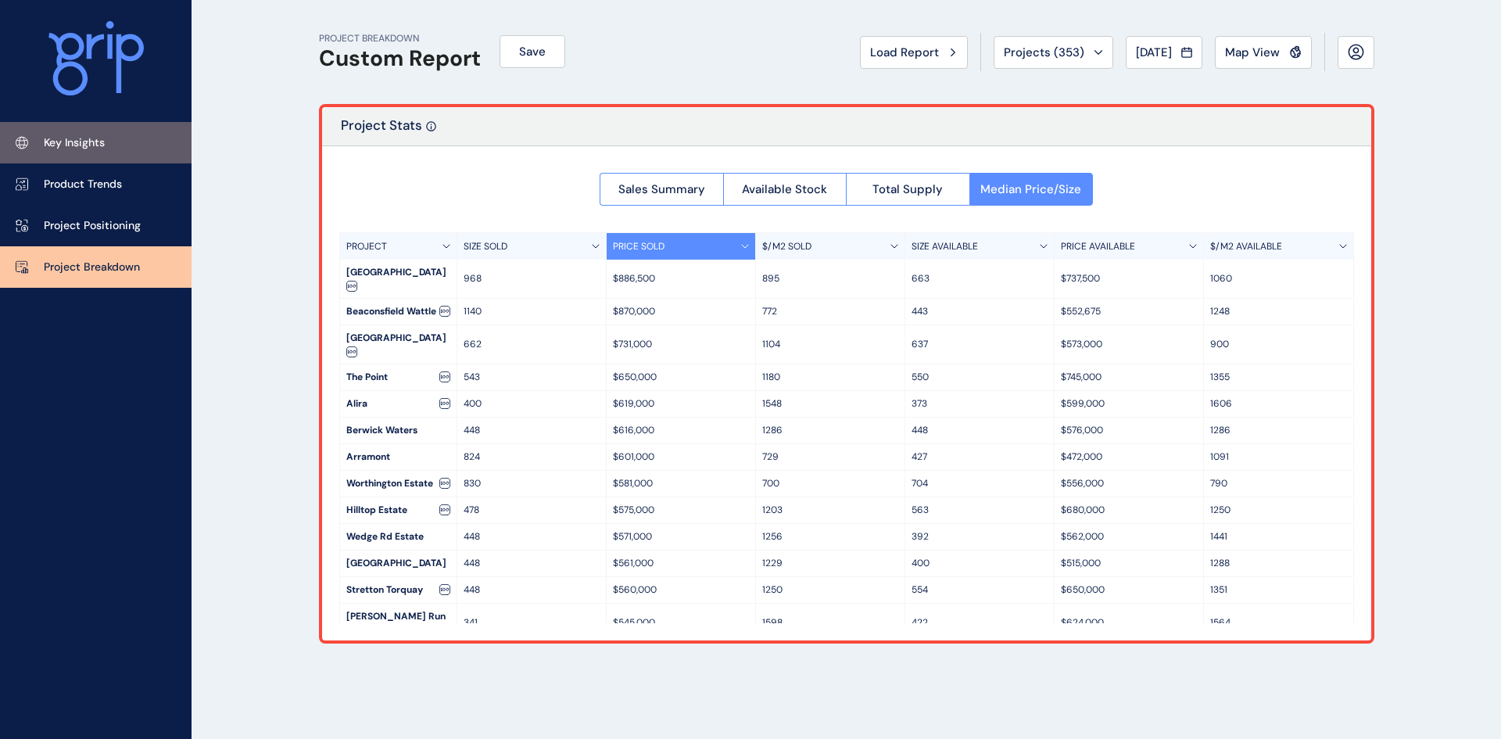
drag, startPoint x: 87, startPoint y: 149, endPoint x: 98, endPoint y: 152, distance: 12.1
click at [87, 149] on p "Key Insights" at bounding box center [74, 143] width 61 height 16
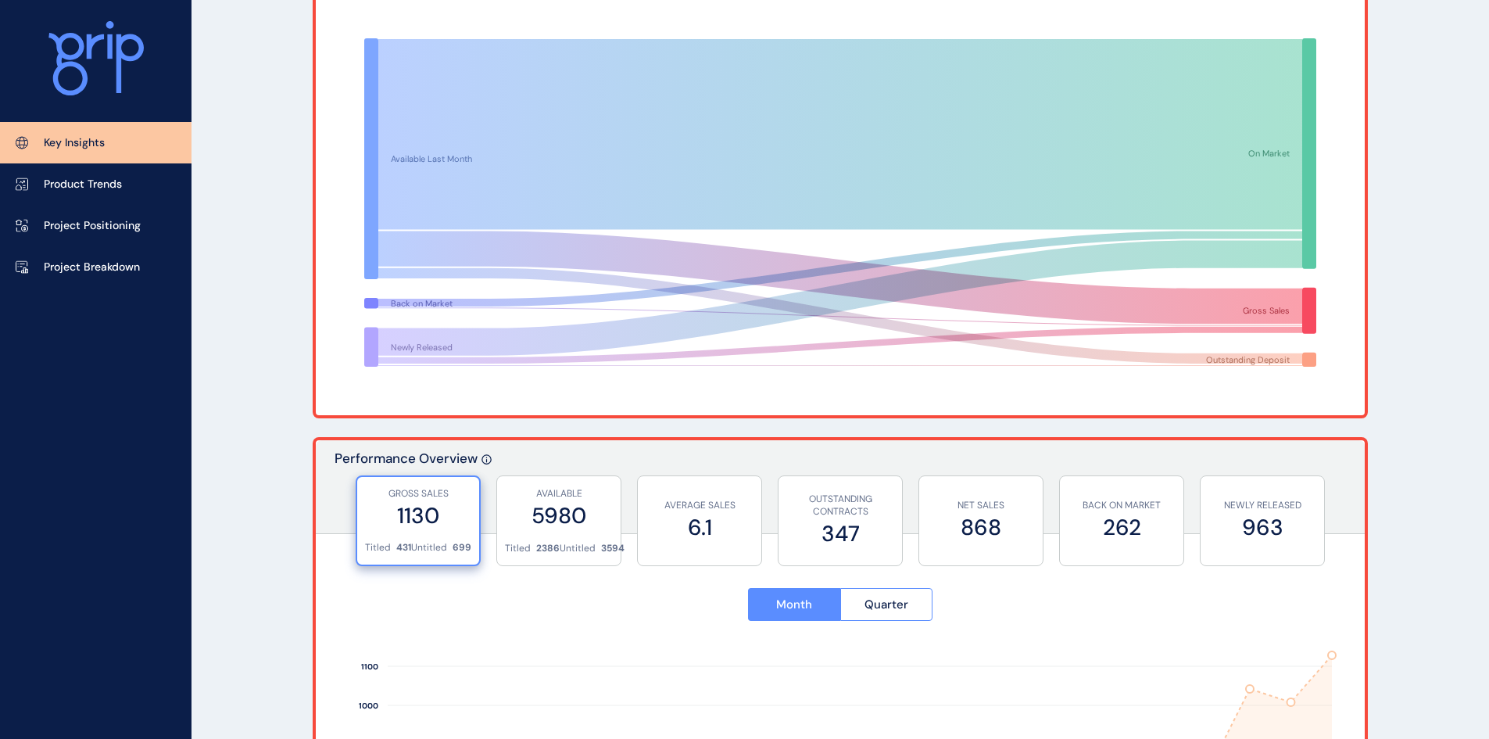
scroll to position [78, 0]
